Goal: Entertainment & Leisure: Consume media (video, audio)

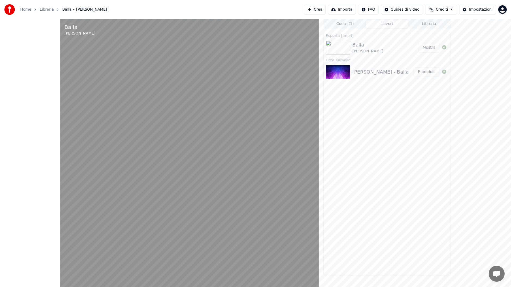
click at [60, 253] on video at bounding box center [189, 162] width 259 height 287
click at [255, 133] on video at bounding box center [189, 162] width 259 height 287
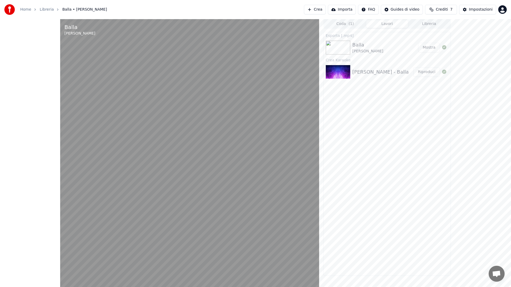
click at [60, 275] on video at bounding box center [189, 162] width 259 height 287
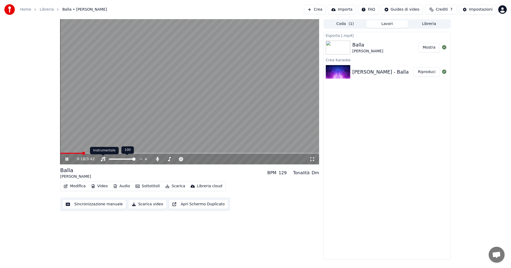
click at [102, 160] on icon at bounding box center [103, 159] width 4 height 4
click at [102, 160] on icon at bounding box center [102, 159] width 5 height 4
click at [274, 198] on div "Modifica Video Audio Sottotitoli Scarica Libreria cloud Sincronizzazione manual…" at bounding box center [189, 197] width 259 height 30
click at [157, 161] on icon at bounding box center [157, 159] width 5 height 4
click at [157, 158] on icon at bounding box center [157, 159] width 5 height 4
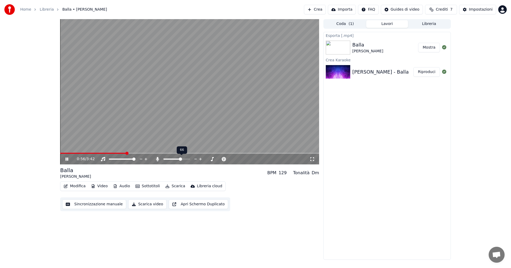
click at [181, 159] on span at bounding box center [172, 159] width 18 height 1
click at [66, 159] on icon at bounding box center [66, 159] width 3 height 3
